Goal: Information Seeking & Learning: Learn about a topic

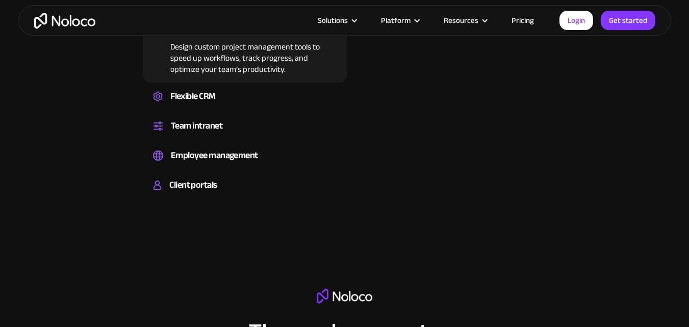
scroll to position [918, 0]
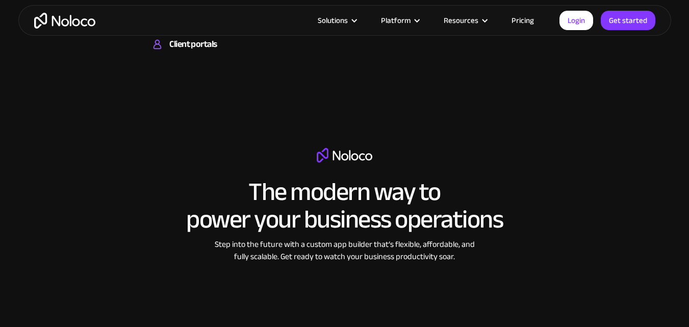
click at [514, 22] on link "Pricing" at bounding box center [523, 20] width 48 height 13
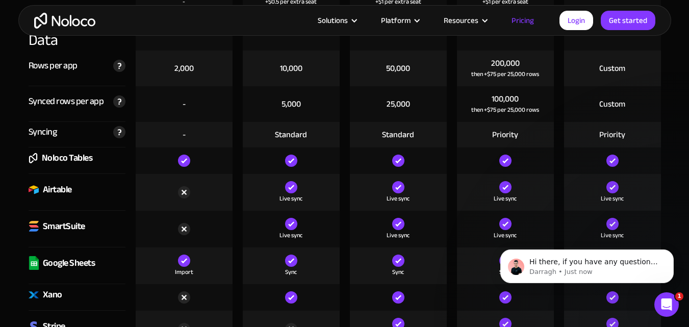
scroll to position [1377, 0]
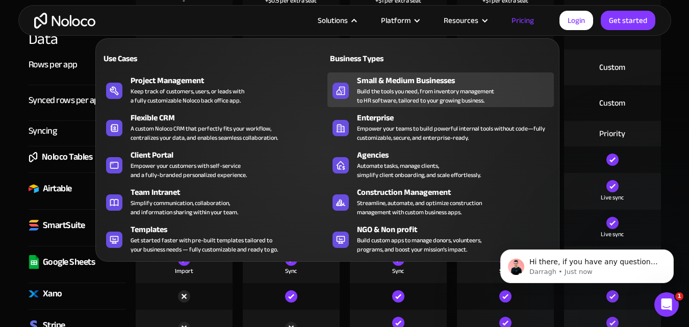
click at [381, 83] on div "Small & Medium Businesses" at bounding box center [457, 80] width 201 height 12
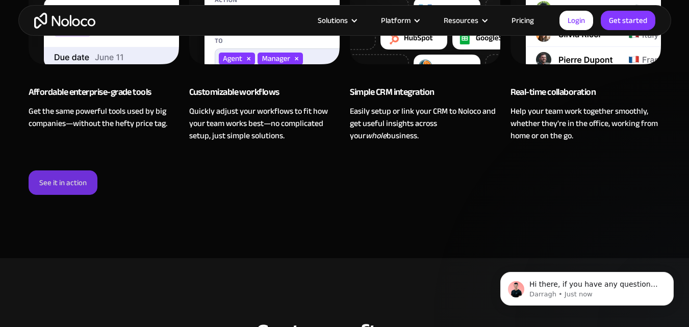
scroll to position [1173, 0]
